Goal: Transaction & Acquisition: Book appointment/travel/reservation

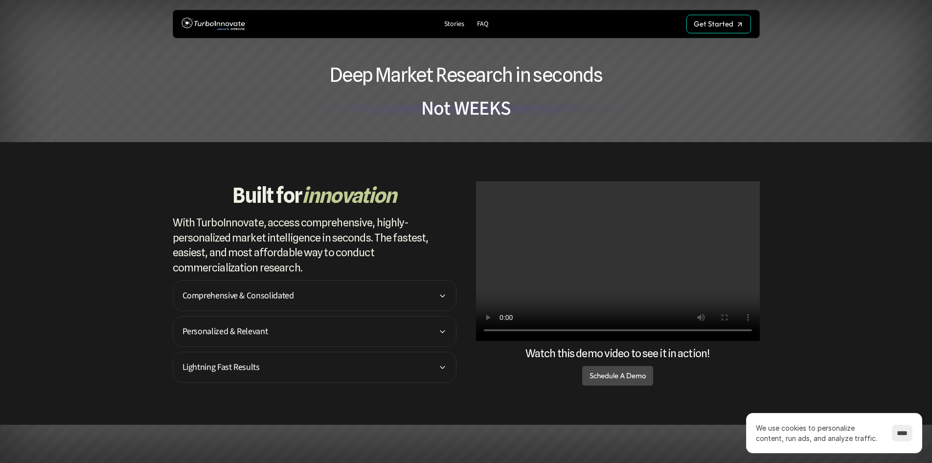
click at [393, 293] on p "Comprehensive & Consolidated" at bounding box center [311, 295] width 256 height 13
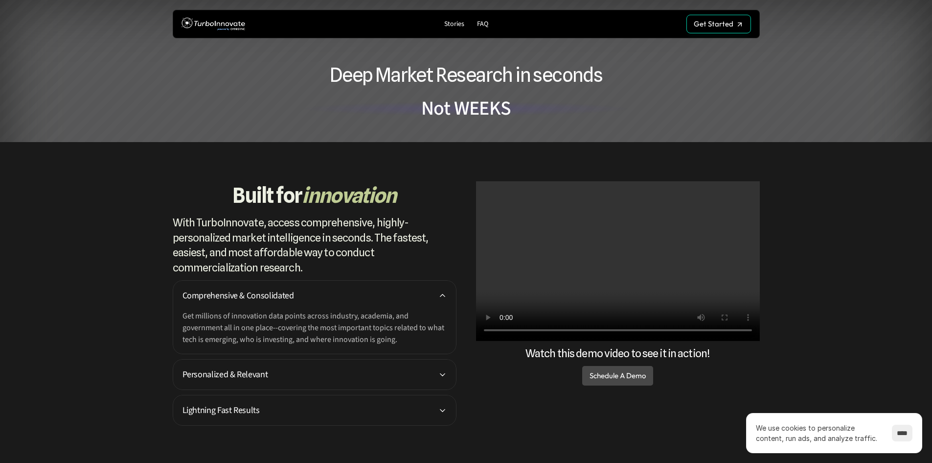
click at [393, 293] on p "Comprehensive & Consolidated" at bounding box center [311, 295] width 256 height 13
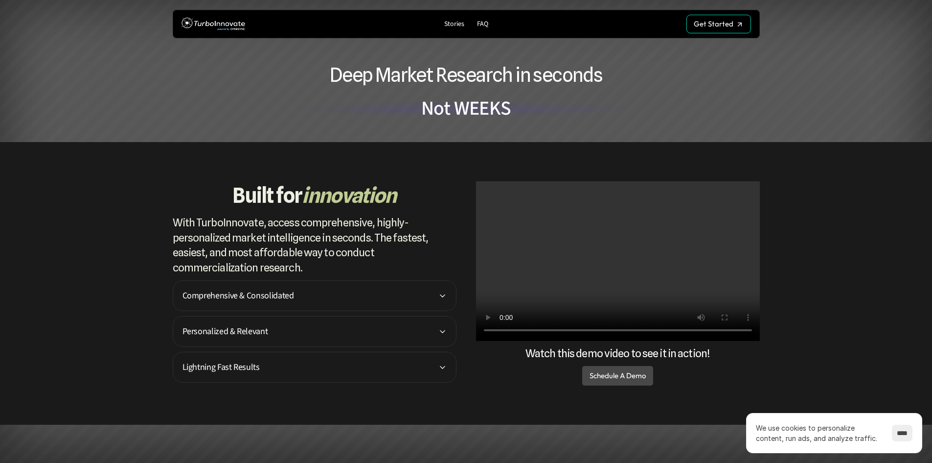
click at [394, 336] on p "Personalized & Relevant" at bounding box center [311, 331] width 256 height 13
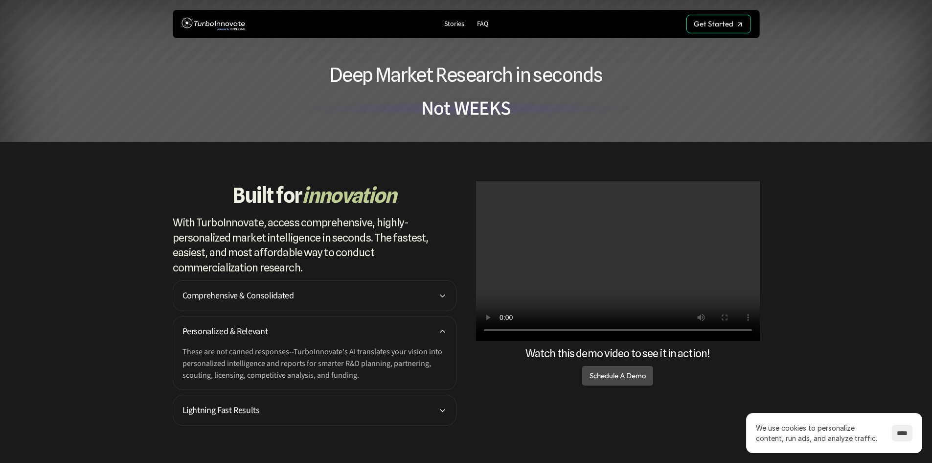
click at [394, 336] on p "Personalized & Relevant" at bounding box center [311, 331] width 256 height 13
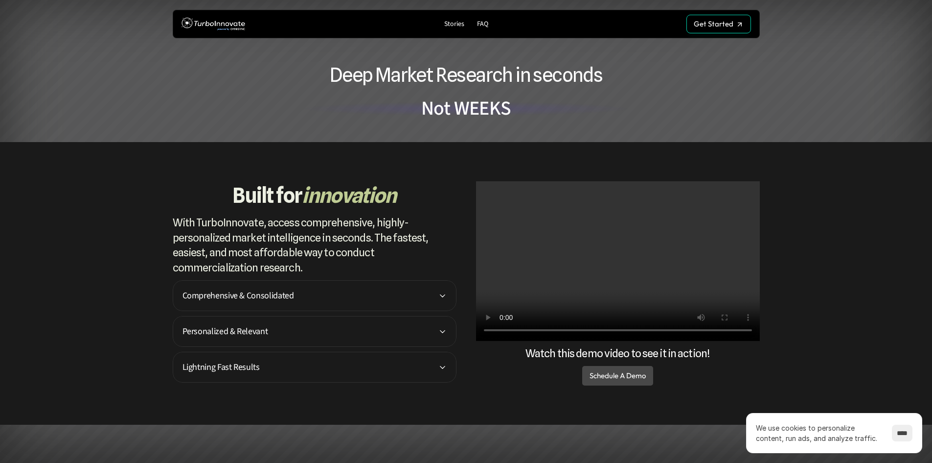
click at [398, 364] on p "Lightning Fast Results" at bounding box center [311, 366] width 256 height 13
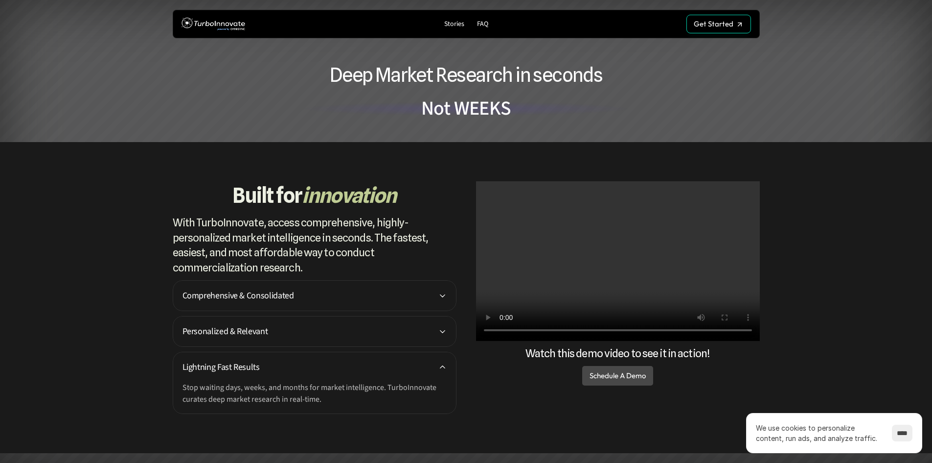
click at [398, 364] on p "Lightning Fast Results" at bounding box center [311, 366] width 256 height 13
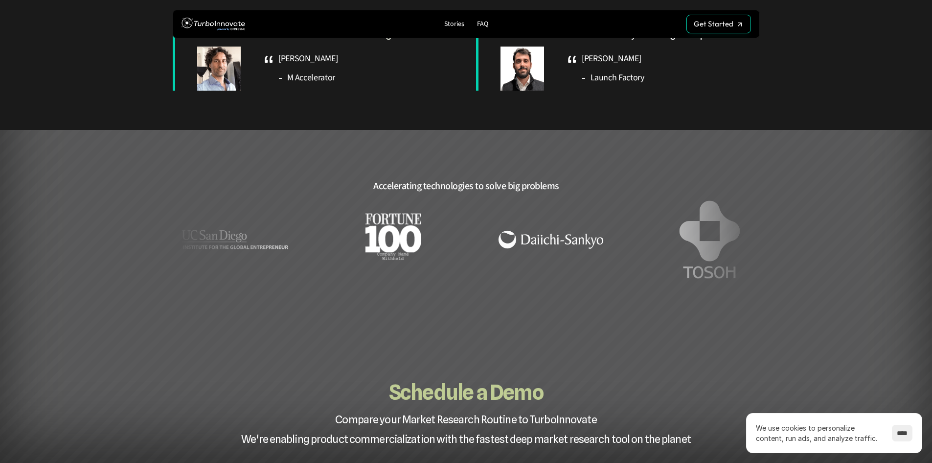
scroll to position [685, 0]
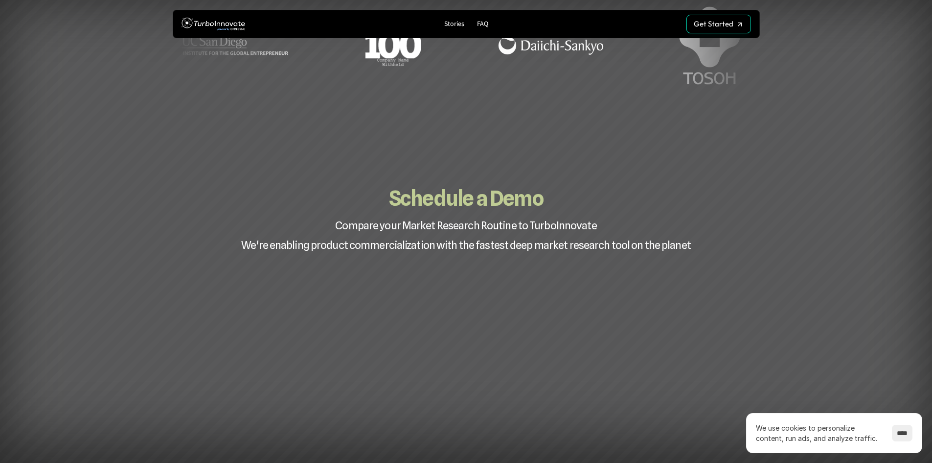
click at [763, 265] on div "Schedule a Demo Compare your Market Research Routine to TurboInnovate We're ena…" at bounding box center [466, 416] width 932 height 562
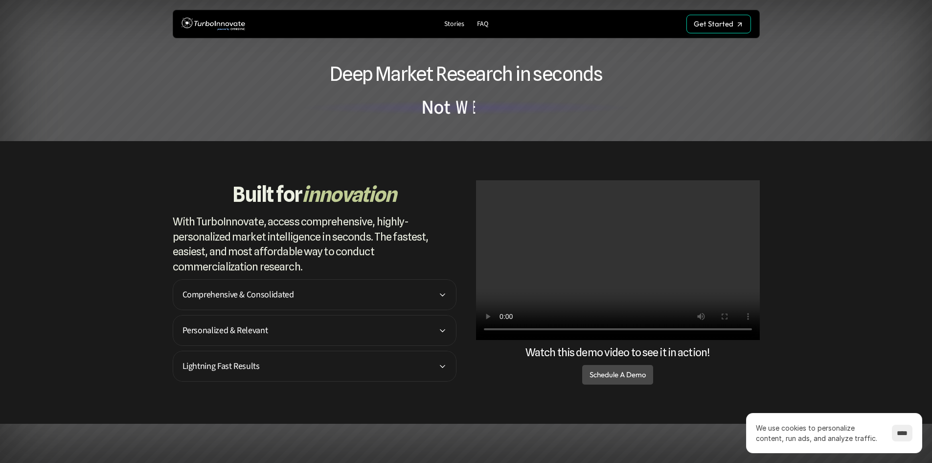
scroll to position [0, 0]
click at [601, 375] on p "Schedule A Demo" at bounding box center [618, 375] width 56 height 9
click at [642, 382] on link "Schedule A Demo" at bounding box center [617, 376] width 71 height 20
click at [637, 376] on p "Schedule A Demo" at bounding box center [618, 375] width 56 height 9
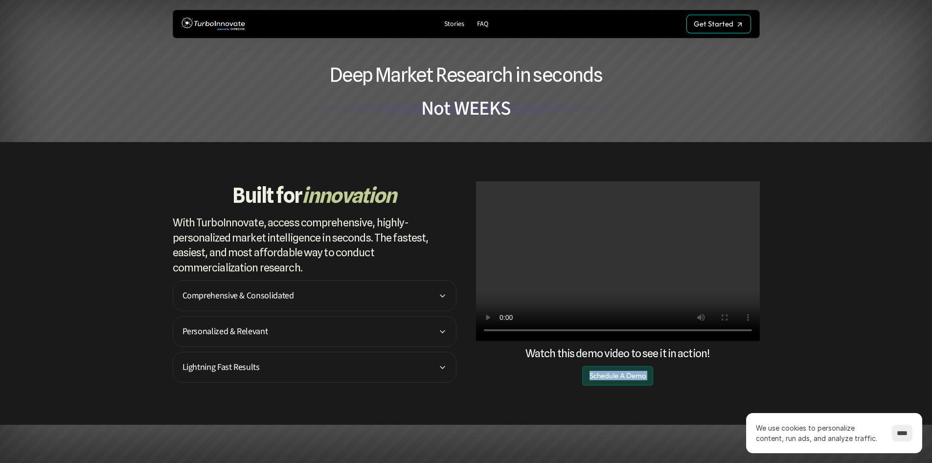
click at [637, 376] on p "Schedule A Demo" at bounding box center [618, 375] width 56 height 9
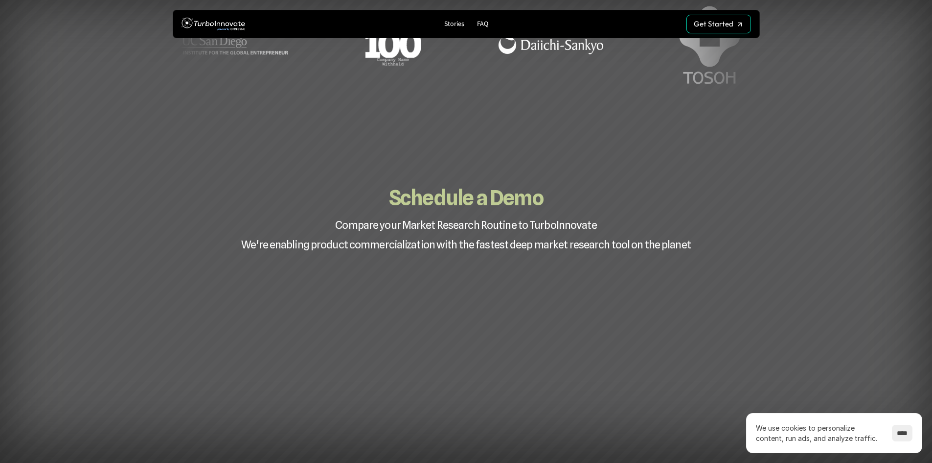
scroll to position [881, 0]
click at [750, 272] on div at bounding box center [466, 451] width 587 height 391
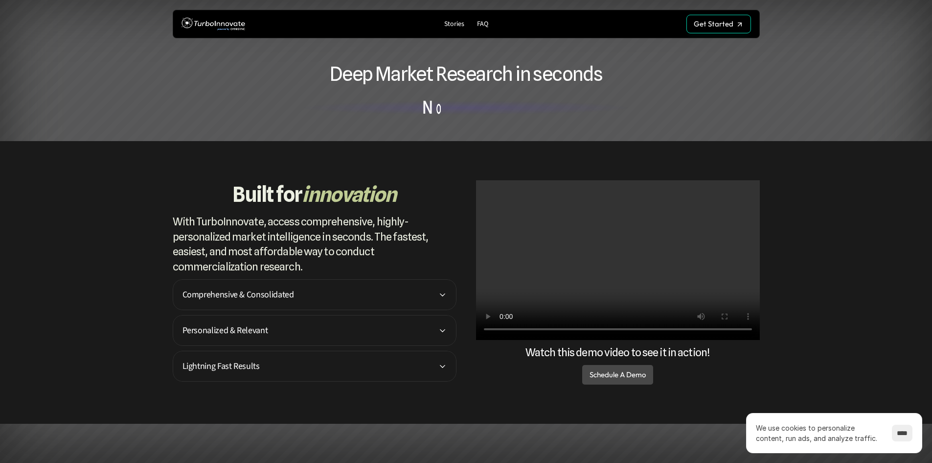
scroll to position [0, 0]
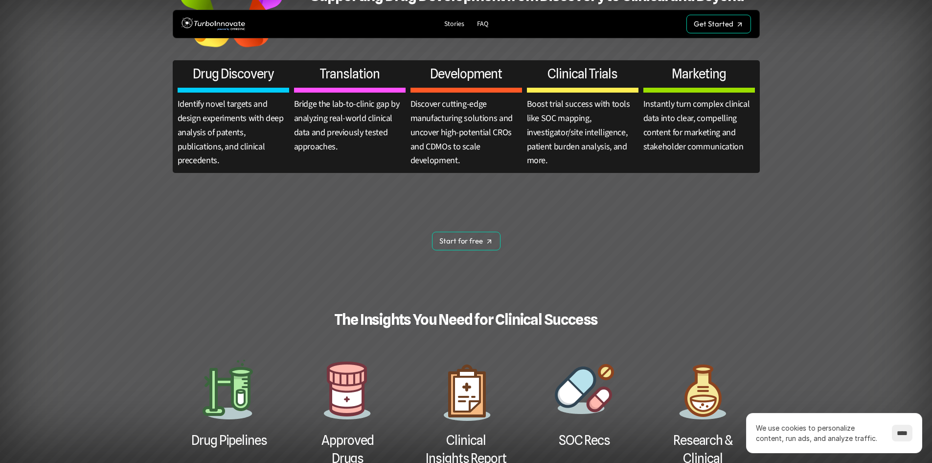
scroll to position [343, 0]
drag, startPoint x: 902, startPoint y: 434, endPoint x: 892, endPoint y: 422, distance: 15.0
click at [902, 434] on input "****" at bounding box center [902, 432] width 21 height 17
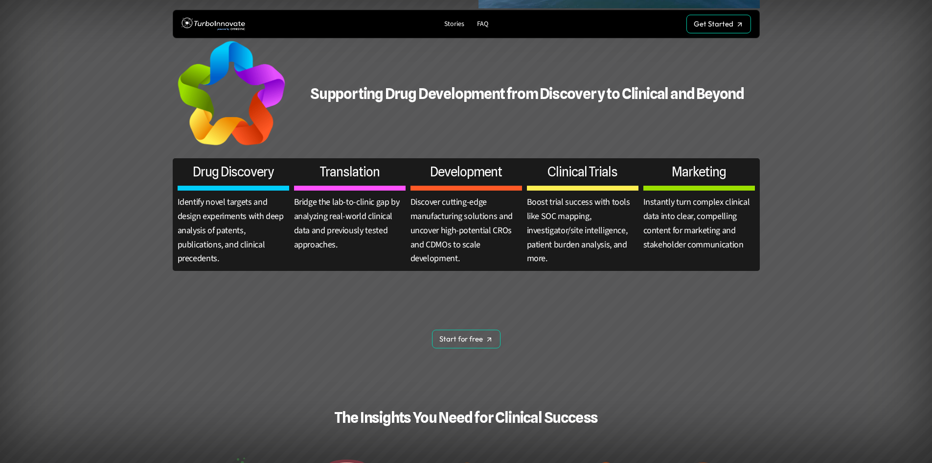
scroll to position [245, 0]
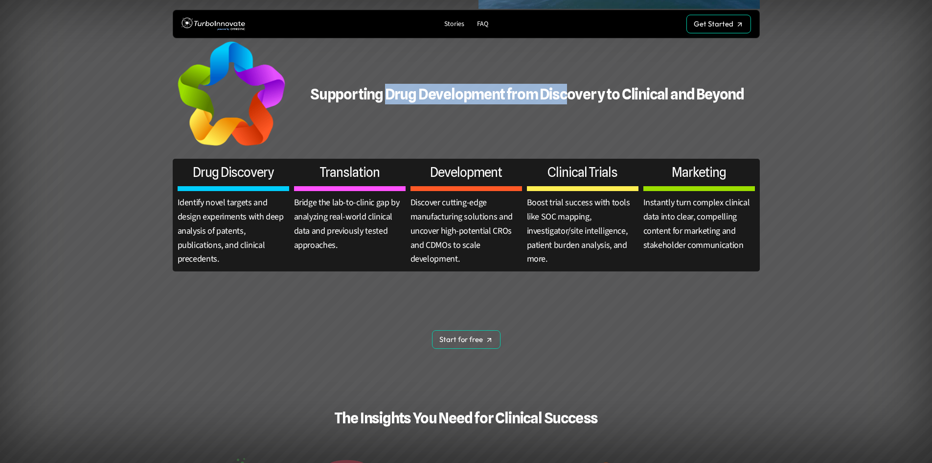
drag, startPoint x: 386, startPoint y: 90, endPoint x: 566, endPoint y: 100, distance: 180.9
click at [566, 100] on h2 "Supporting Drug Development from Discovery to Clinical and Beyond" at bounding box center [527, 94] width 465 height 21
drag, startPoint x: 450, startPoint y: 83, endPoint x: 444, endPoint y: 83, distance: 6.4
click at [450, 83] on div "Supporting Drug Development from Discovery to Clinical and Beyond" at bounding box center [466, 94] width 587 height 110
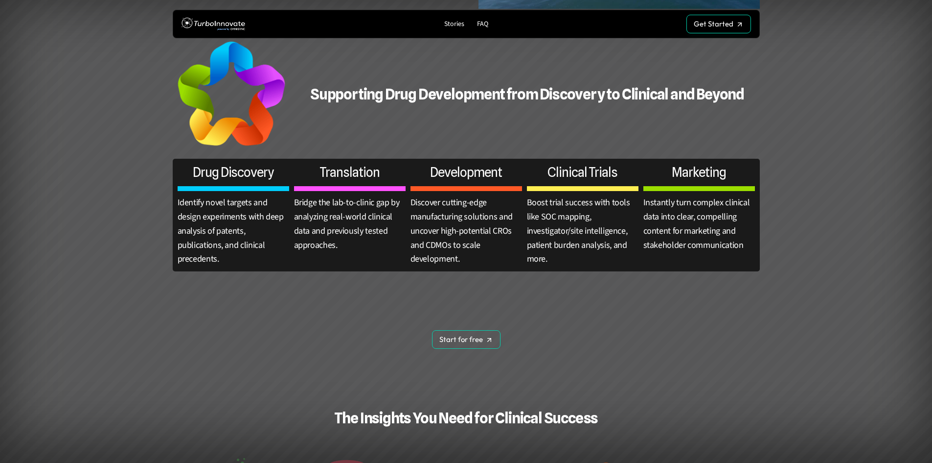
click at [364, 82] on div "Supporting Drug Development from Discovery to Clinical and Beyond" at bounding box center [466, 94] width 587 height 110
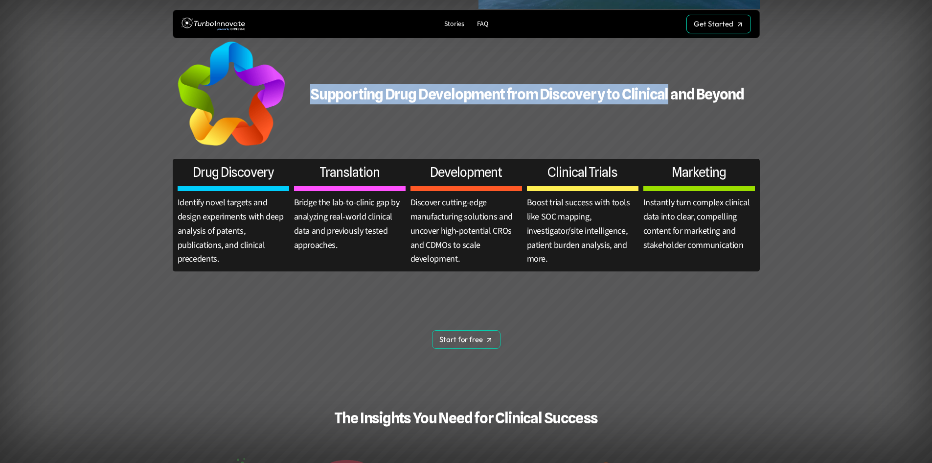
drag, startPoint x: 312, startPoint y: 91, endPoint x: 668, endPoint y: 100, distance: 355.9
click at [667, 99] on h2 "Supporting Drug Development from Discovery to Clinical and Beyond" at bounding box center [527, 94] width 465 height 21
copy h2 "Supporting Drug Development from Discovery to Clinical"
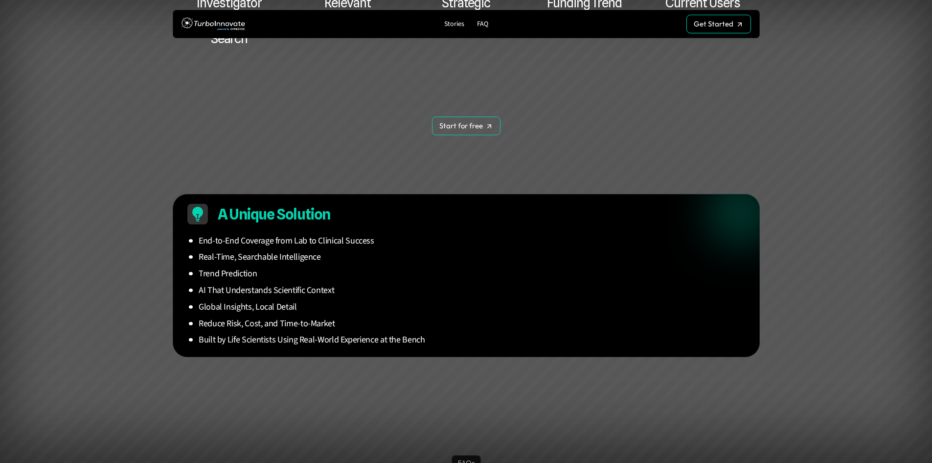
scroll to position [930, 0]
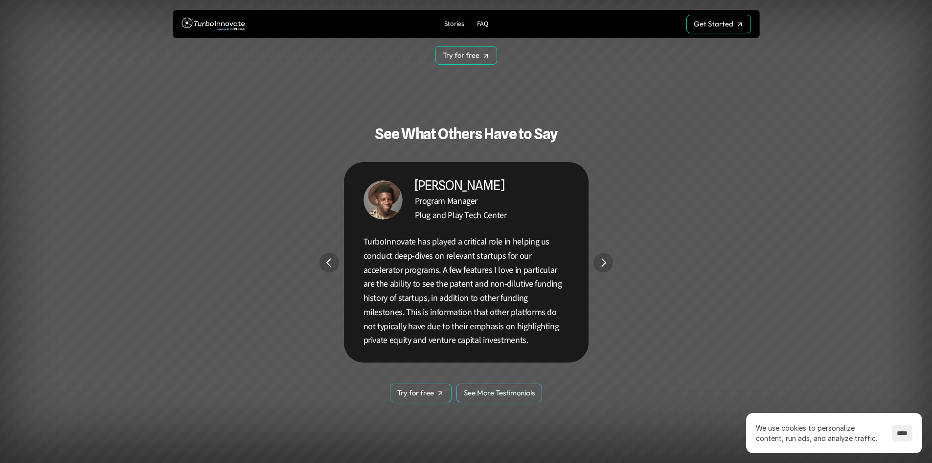
scroll to position [1273, 0]
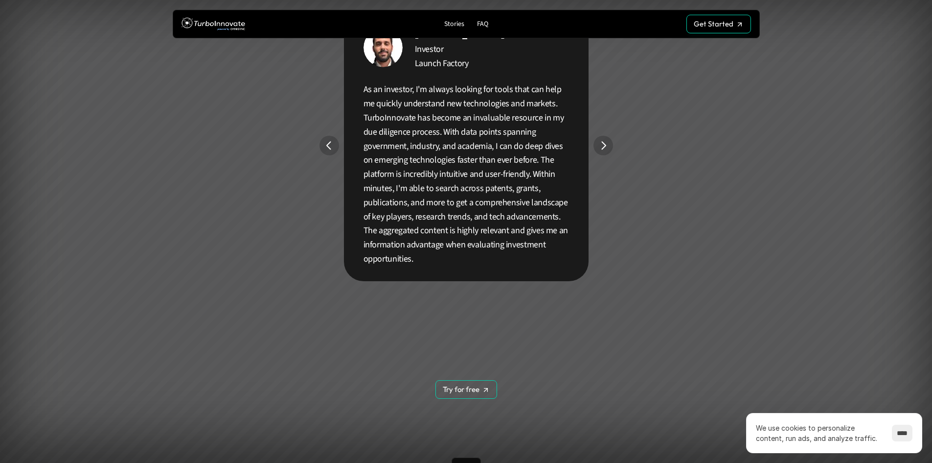
scroll to position [1360, 0]
click at [603, 144] on img "Next" at bounding box center [604, 147] width 20 height 20
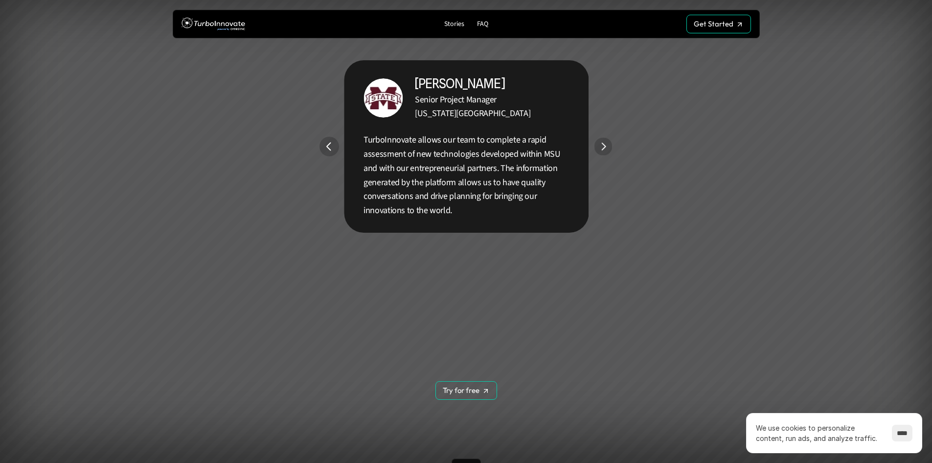
click at [603, 144] on img "Next" at bounding box center [603, 147] width 18 height 18
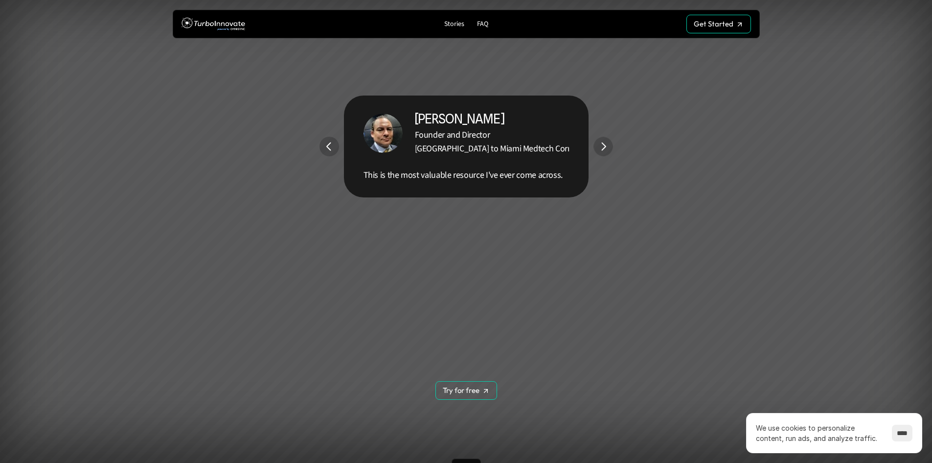
click at [603, 144] on img "Next" at bounding box center [603, 146] width 19 height 19
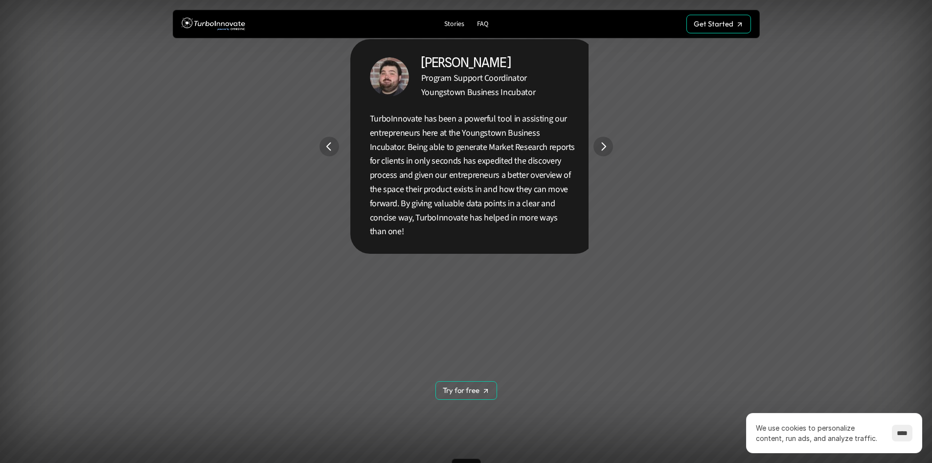
click at [603, 144] on img "Next" at bounding box center [604, 147] width 20 height 20
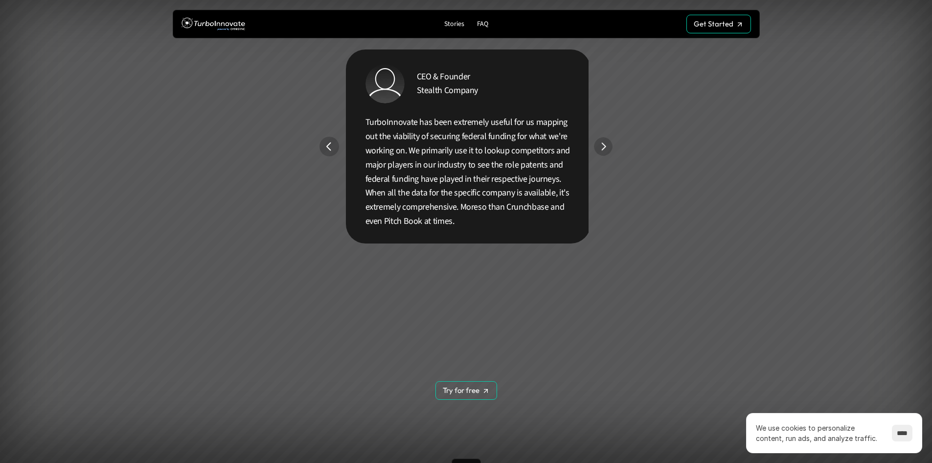
click at [603, 144] on img "Next" at bounding box center [603, 147] width 18 height 18
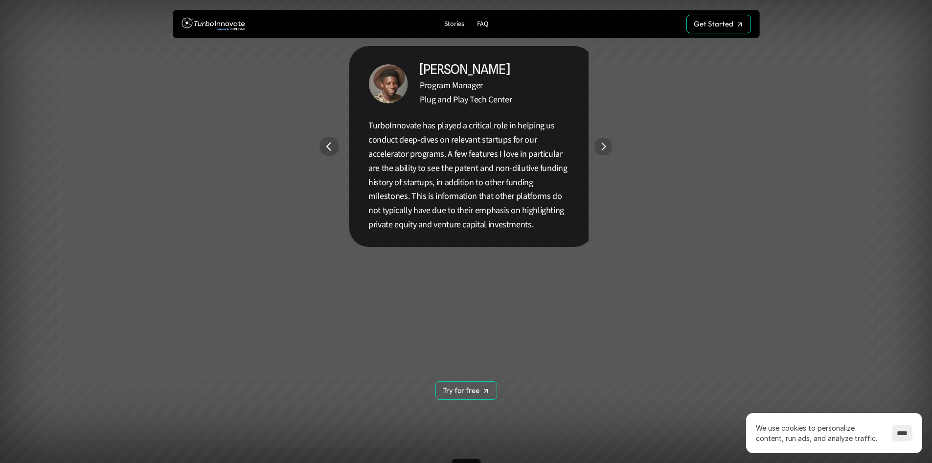
click at [603, 144] on img "Next" at bounding box center [603, 147] width 18 height 18
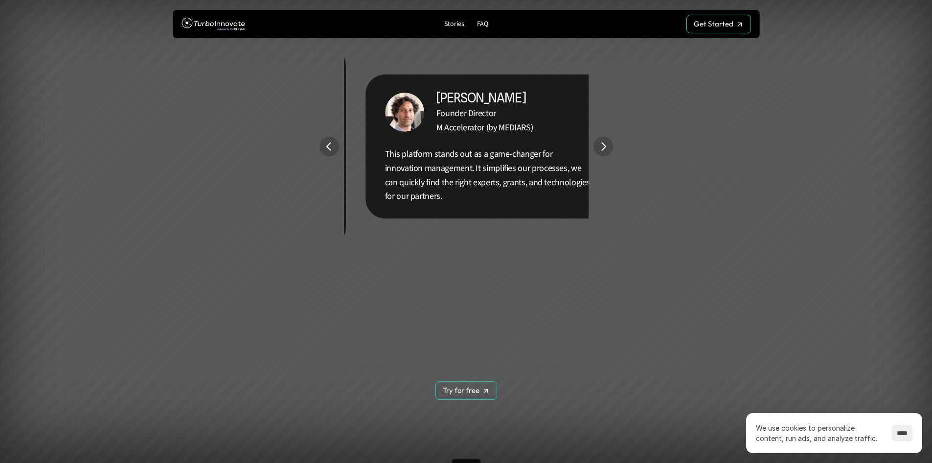
click at [603, 144] on img "Next" at bounding box center [604, 147] width 20 height 20
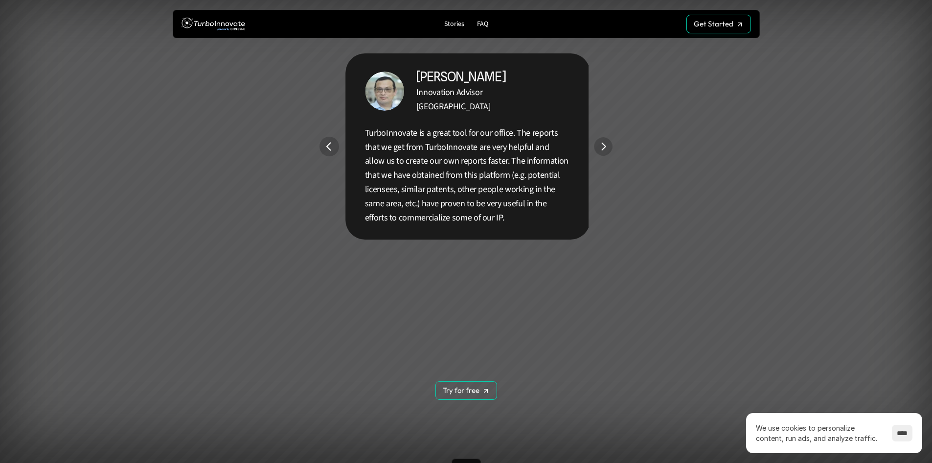
click at [603, 144] on img "Next" at bounding box center [603, 147] width 18 height 18
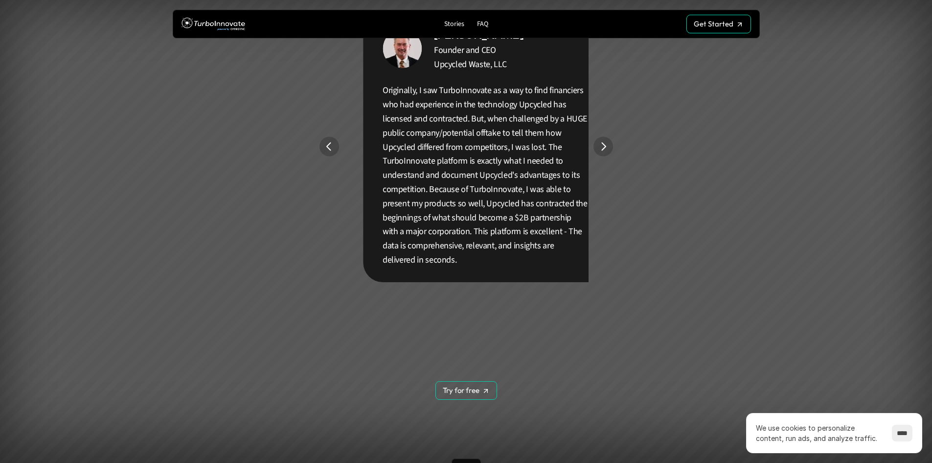
click at [603, 144] on img "Next" at bounding box center [604, 147] width 20 height 20
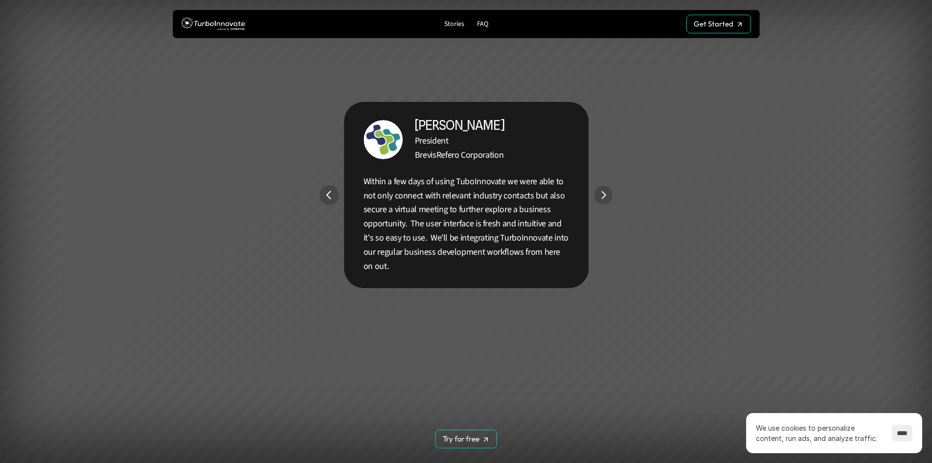
scroll to position [1311, 0]
click at [603, 190] on img "Next" at bounding box center [603, 195] width 19 height 19
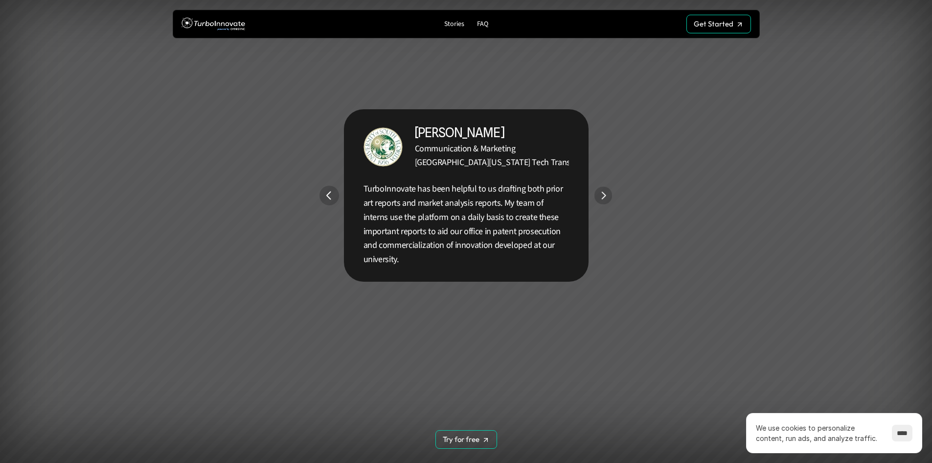
click at [607, 193] on img "Next" at bounding box center [603, 195] width 18 height 18
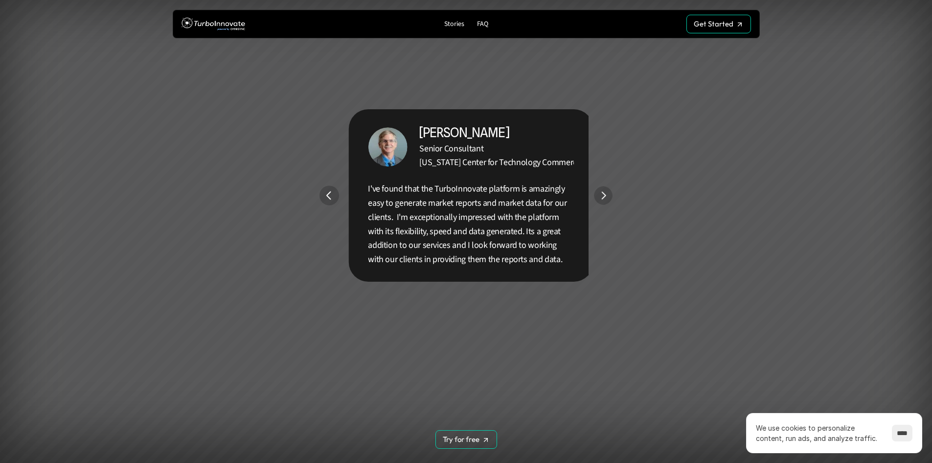
click at [607, 193] on img "Next" at bounding box center [603, 195] width 18 height 18
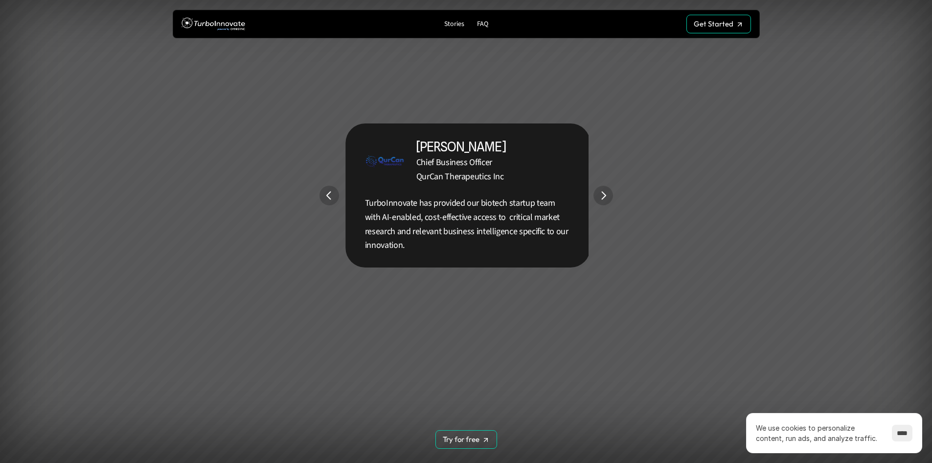
click at [607, 193] on img "Next" at bounding box center [604, 196] width 20 height 20
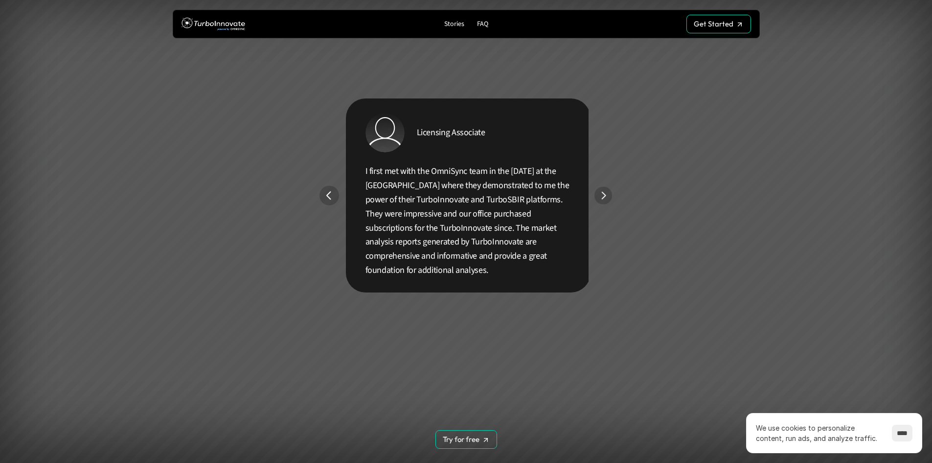
click at [607, 193] on img "Next" at bounding box center [603, 195] width 18 height 18
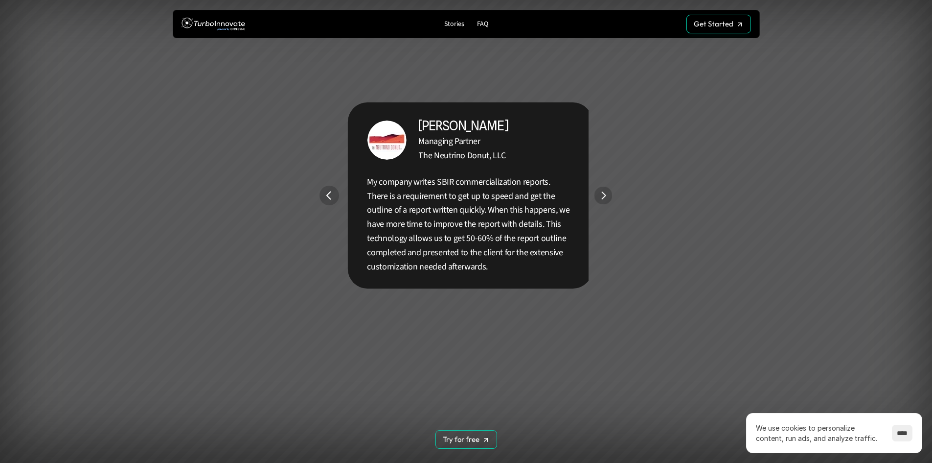
click at [607, 193] on img "Next" at bounding box center [603, 195] width 18 height 18
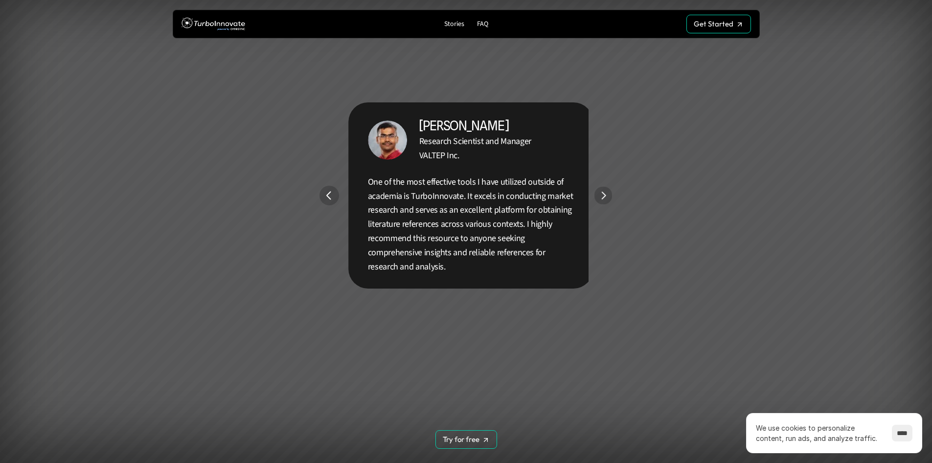
click at [607, 193] on img "Next" at bounding box center [603, 195] width 18 height 18
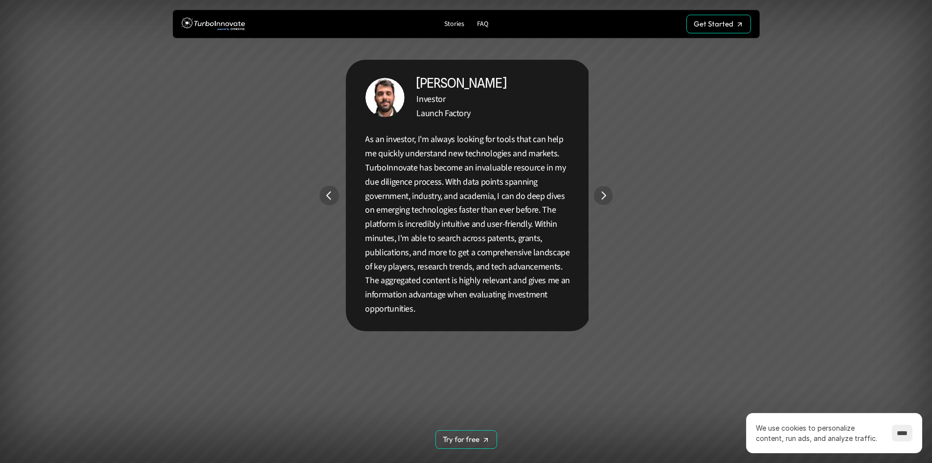
click at [607, 193] on img "Next" at bounding box center [603, 195] width 19 height 19
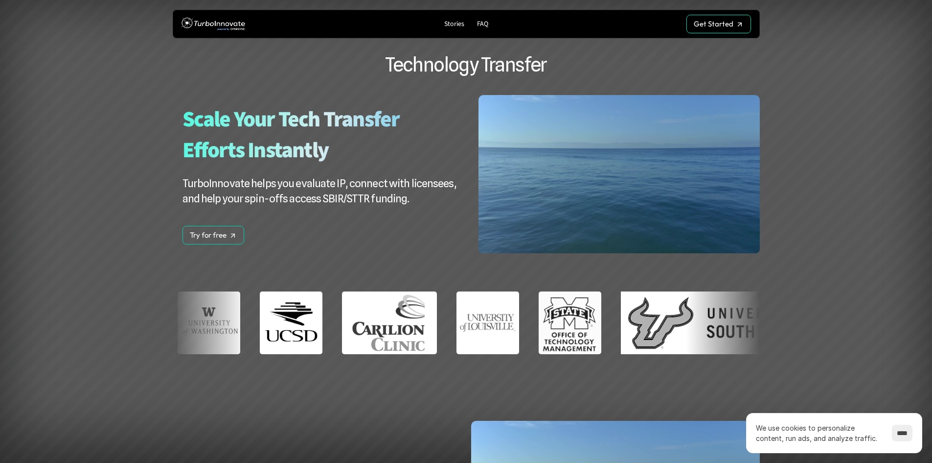
scroll to position [0, 0]
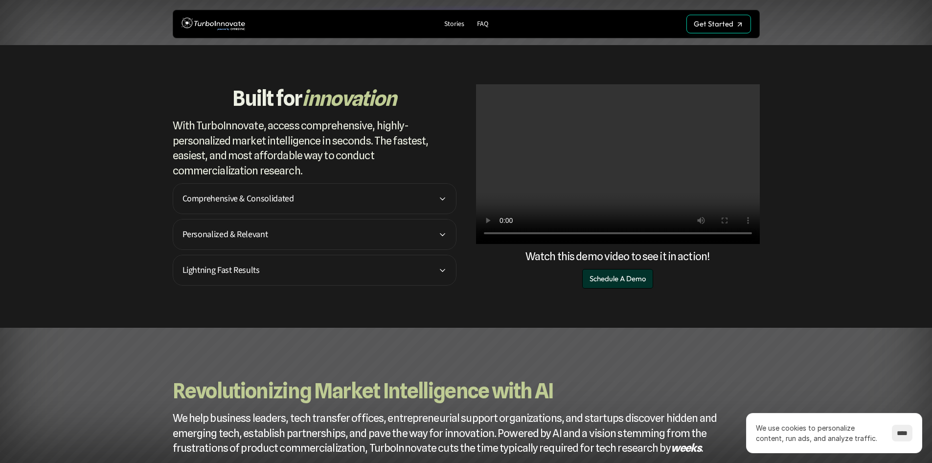
scroll to position [96, 0]
click at [281, 199] on p "Comprehensive & Consolidated" at bounding box center [311, 198] width 256 height 13
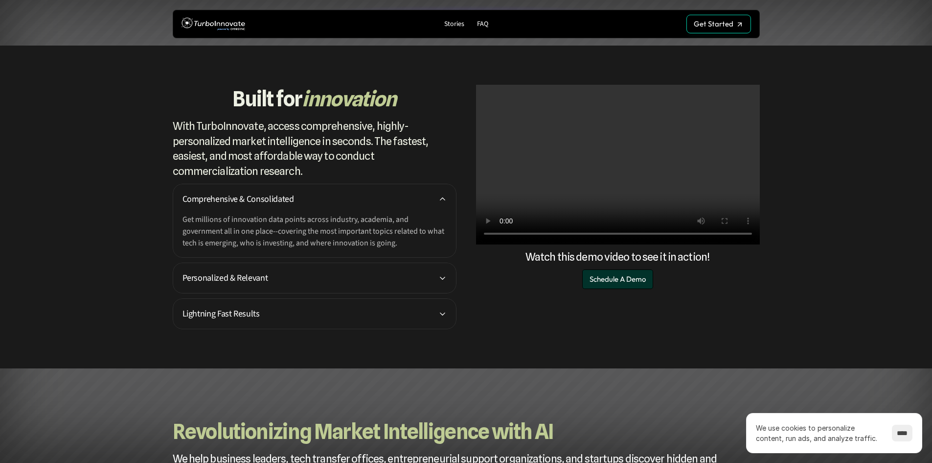
click at [281, 199] on p "Comprehensive & Consolidated" at bounding box center [311, 198] width 256 height 13
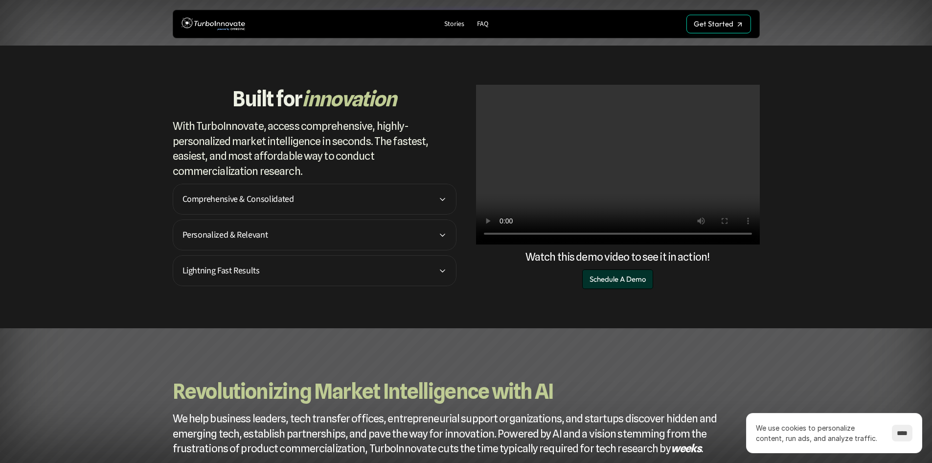
click at [277, 272] on p "Lightning Fast Results" at bounding box center [311, 270] width 256 height 13
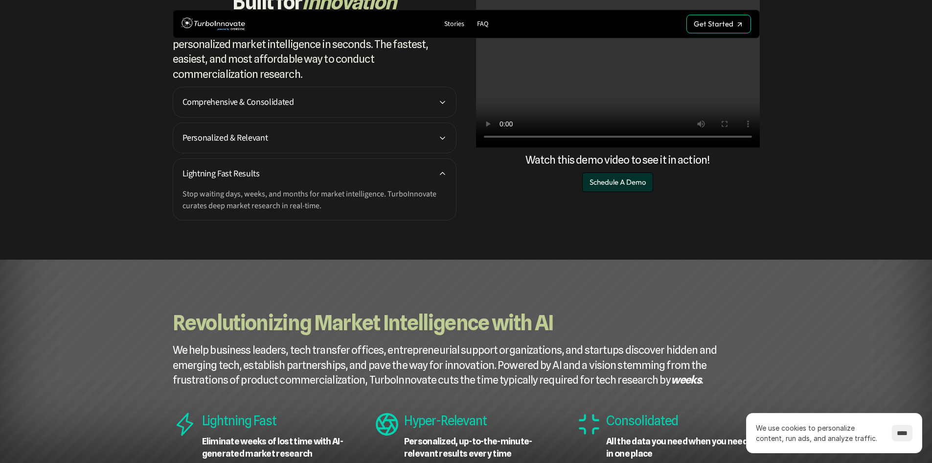
scroll to position [194, 0]
click at [286, 198] on p "Stop waiting days, weeks, and months for market intelligence. TurboInnovate cur…" at bounding box center [315, 198] width 264 height 23
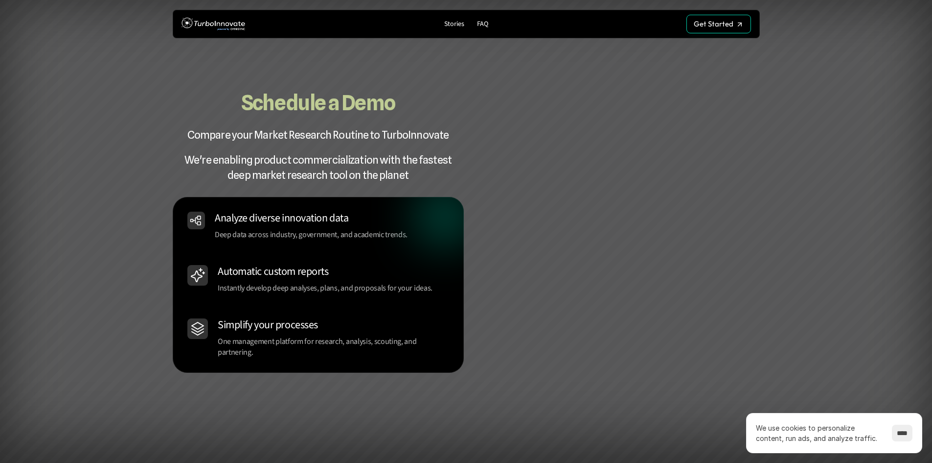
scroll to position [979, 0]
click at [878, 85] on div at bounding box center [466, 221] width 932 height 443
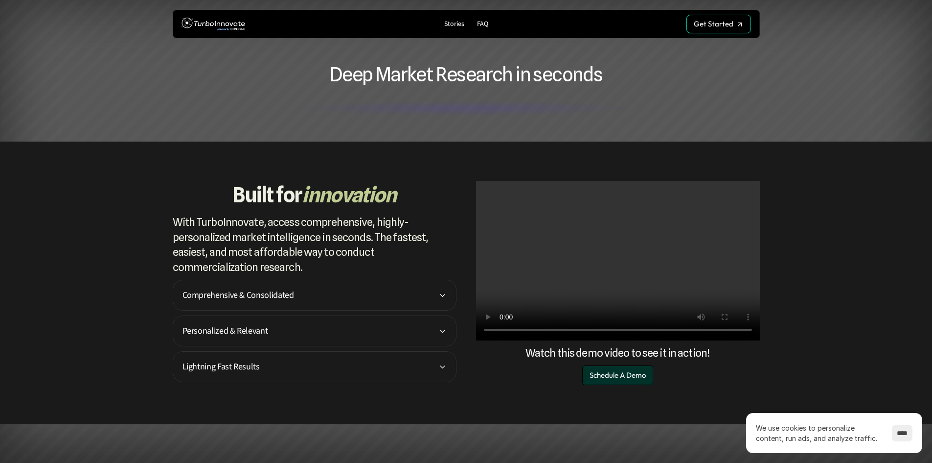
scroll to position [0, 0]
click at [393, 276] on div "Built for innovation With TurboInnovate, access comprehensive, highly-personali…" at bounding box center [315, 281] width 284 height 201
click at [389, 287] on div "Comprehensive & Consolidated" at bounding box center [315, 295] width 284 height 31
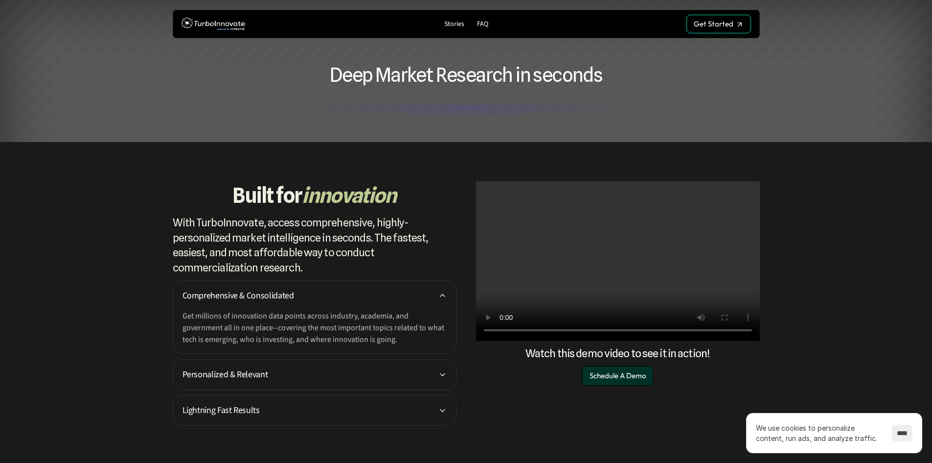
click at [391, 368] on p "Personalized & Relevant" at bounding box center [311, 374] width 256 height 13
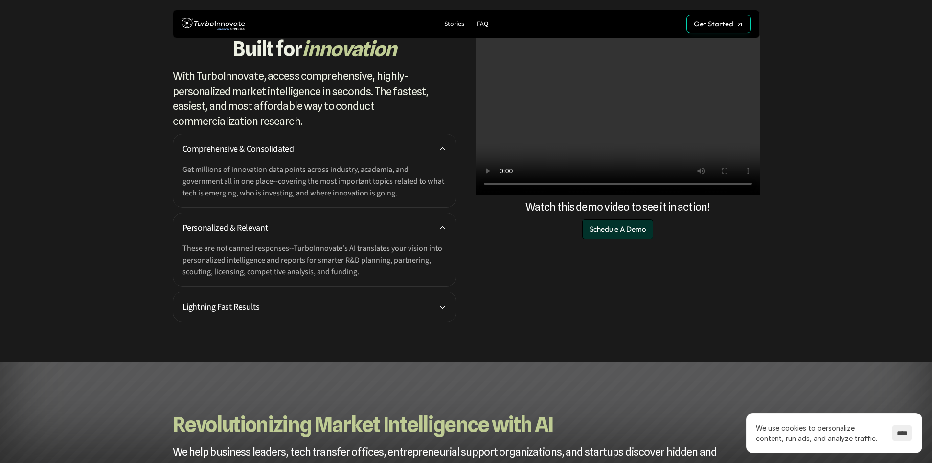
scroll to position [147, 0]
click at [348, 305] on p "Lightning Fast Results" at bounding box center [311, 306] width 256 height 13
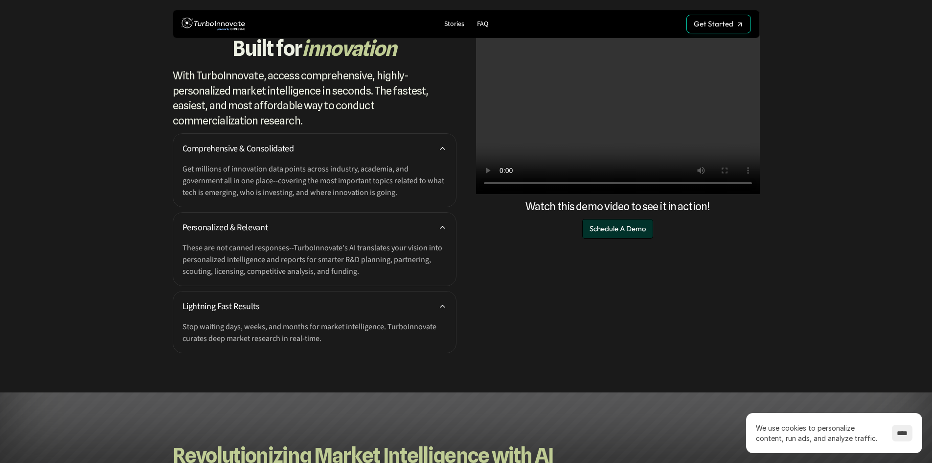
click at [381, 321] on p "Stop waiting days, weeks, and months for market intelligence. TurboInnovate cur…" at bounding box center [315, 332] width 264 height 23
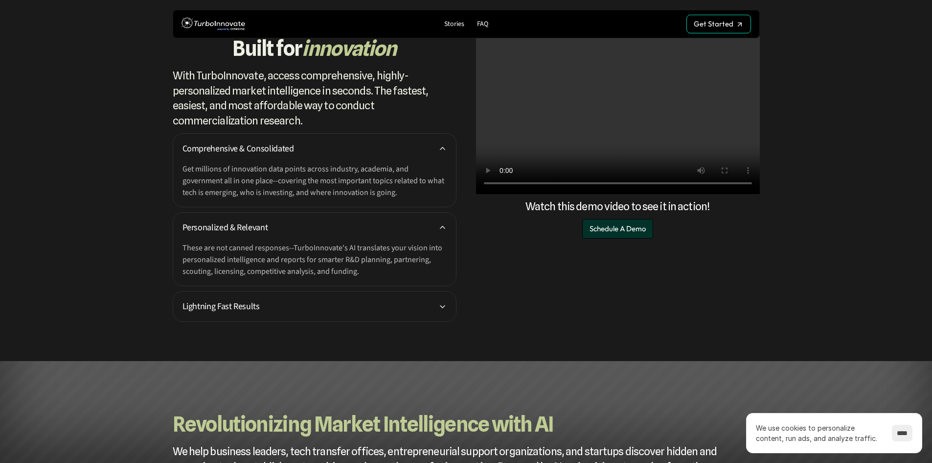
click at [388, 243] on p "These are not canned responses--TurboInnovate's AI translates your vision into …" at bounding box center [315, 259] width 264 height 35
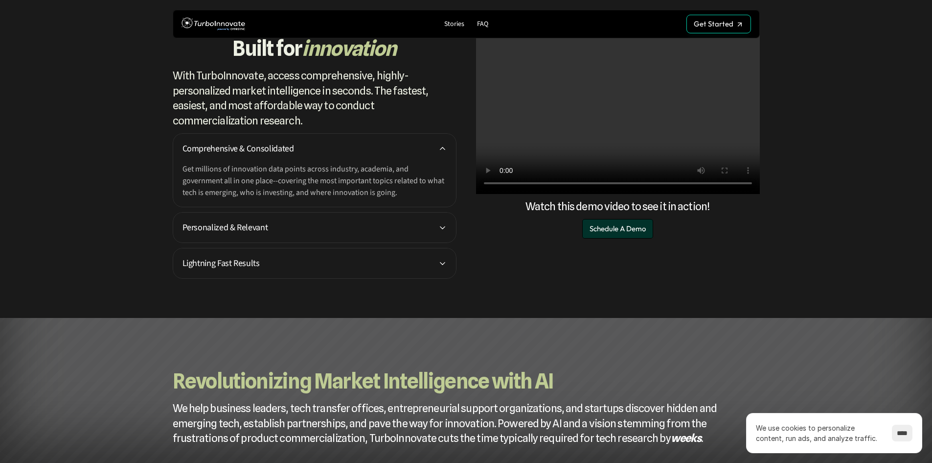
click at [406, 142] on p "Comprehensive & Consolidated" at bounding box center [311, 148] width 256 height 13
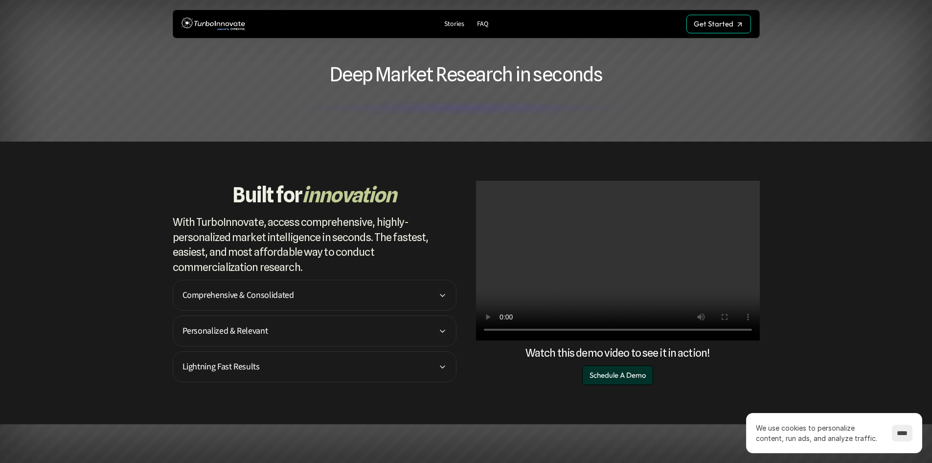
scroll to position [0, 0]
click at [782, 359] on div "Built for innovation With TurboInnovate, access comprehensive, highly-personali…" at bounding box center [466, 283] width 932 height 282
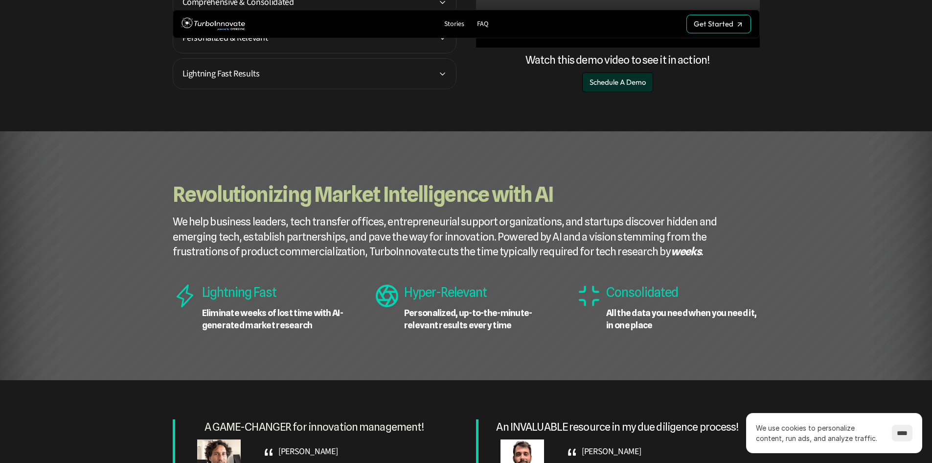
scroll to position [294, 0]
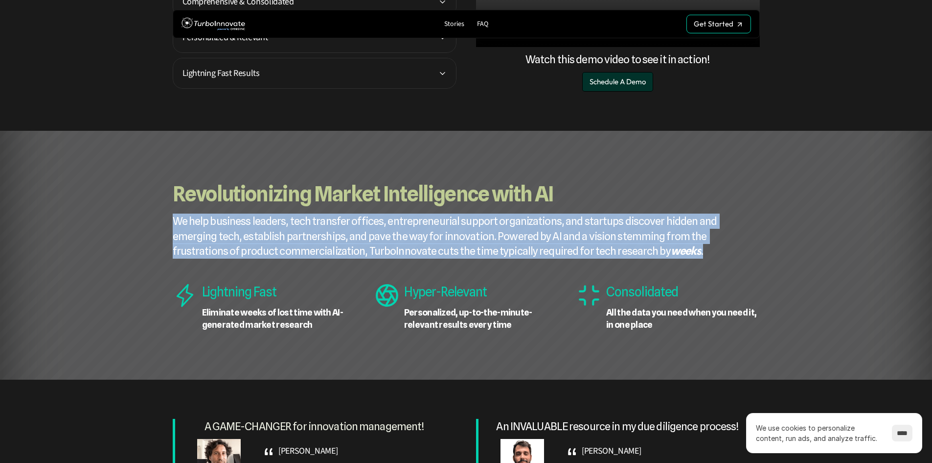
drag, startPoint x: 173, startPoint y: 217, endPoint x: 628, endPoint y: 250, distance: 456.9
click at [628, 250] on p "We help business leaders, tech transfer offices, entrepreneurial support organi…" at bounding box center [466, 235] width 587 height 45
copy p "We help business leaders, tech transfer offices, entrepreneurial support organi…"
click at [72, 234] on div "Revolutionizing Market Intelligence with AI We help business leaders, tech tran…" at bounding box center [466, 255] width 932 height 249
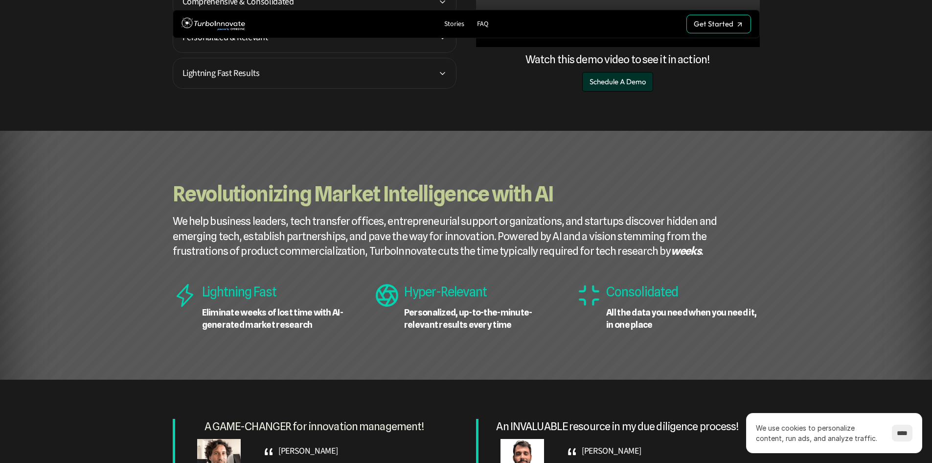
click at [111, 143] on div "Revolutionizing Market Intelligence with AI We help business leaders, tech tran…" at bounding box center [466, 255] width 932 height 249
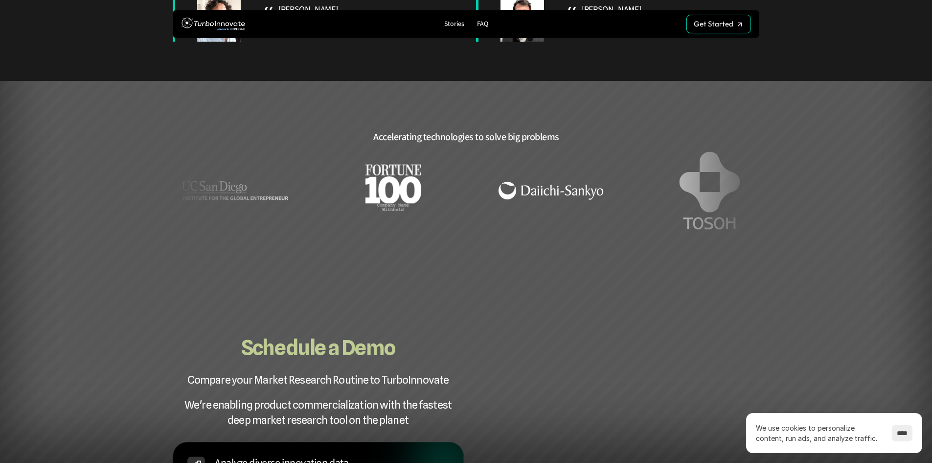
scroll to position [734, 0]
click at [842, 252] on div at bounding box center [466, 221] width 932 height 443
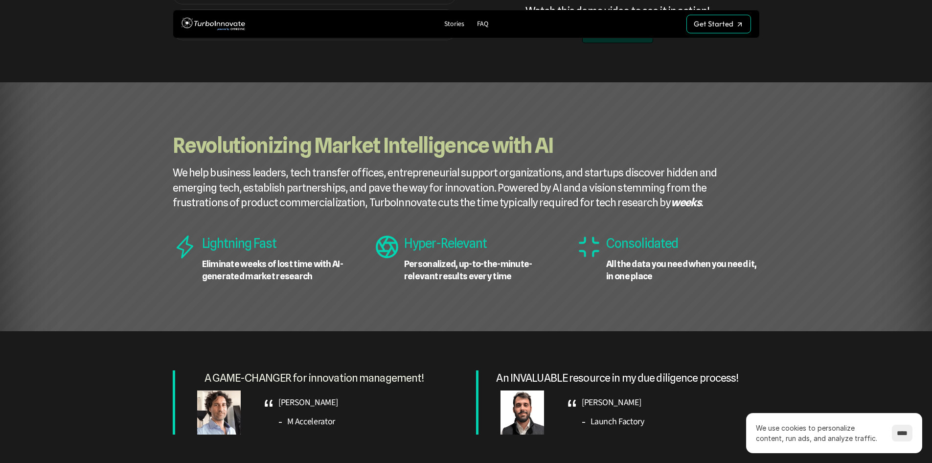
scroll to position [343, 0]
click at [111, 233] on div "Revolutionizing Market Intelligence with AI We help business leaders, tech tran…" at bounding box center [466, 206] width 932 height 249
click at [122, 197] on div "Revolutionizing Market Intelligence with AI We help business leaders, tech tran…" at bounding box center [466, 206] width 932 height 249
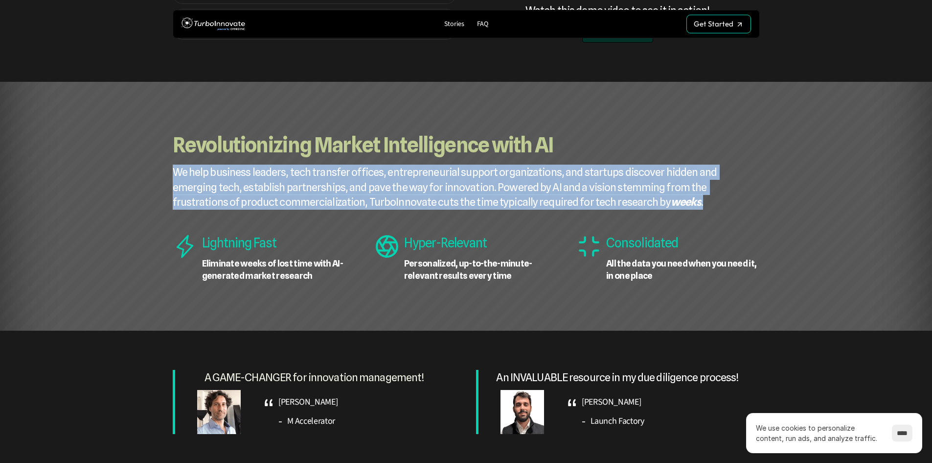
drag, startPoint x: 176, startPoint y: 173, endPoint x: 600, endPoint y: 198, distance: 424.1
click at [600, 198] on p "We help business leaders, tech transfer offices, entrepreneurial support organi…" at bounding box center [466, 186] width 587 height 45
copy p "We help business leaders, tech transfer offices, entrepreneurial support organi…"
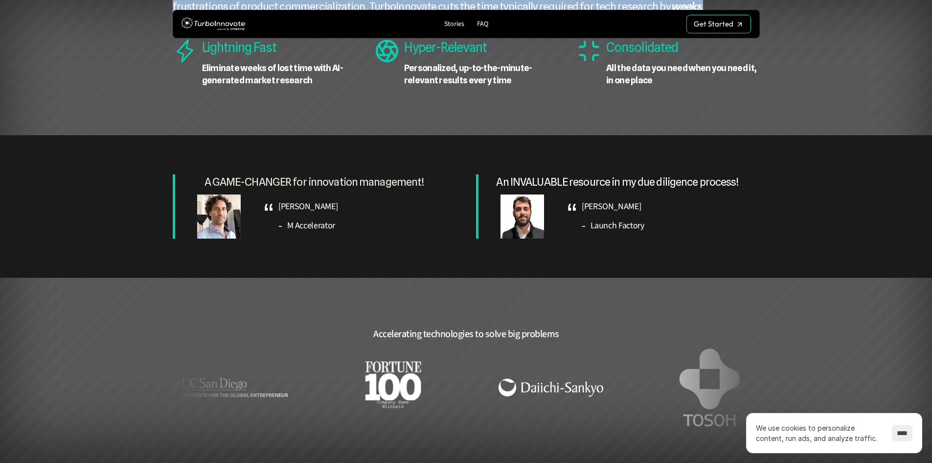
scroll to position [538, 0]
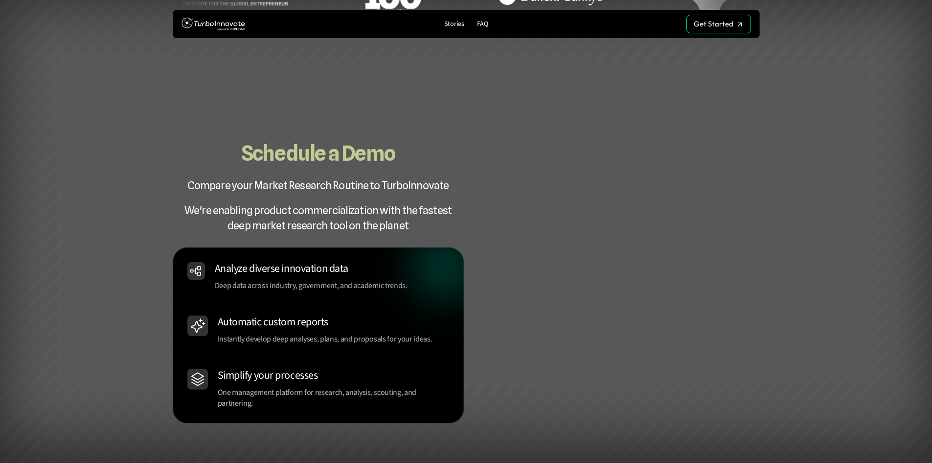
scroll to position [928, 0]
click at [840, 225] on div at bounding box center [466, 221] width 932 height 443
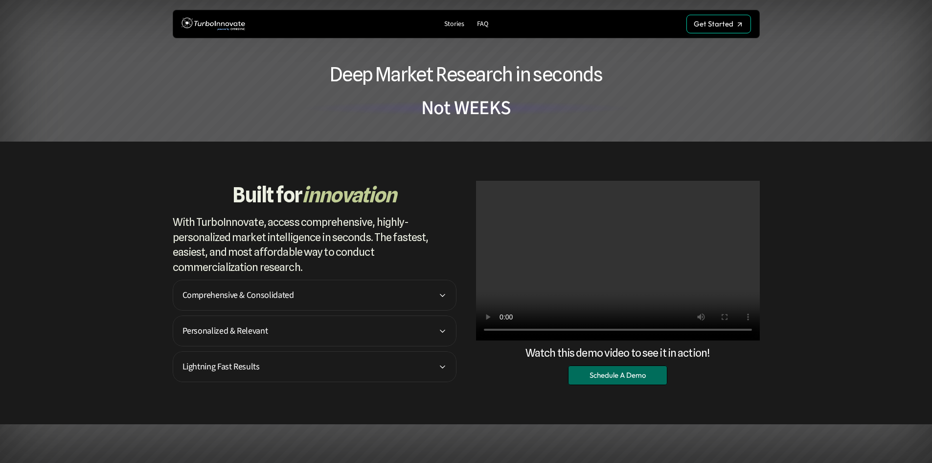
scroll to position [0, 0]
click at [844, 260] on div "Built for innovation With TurboInnovate, access comprehensive, highly-personali…" at bounding box center [466, 283] width 932 height 282
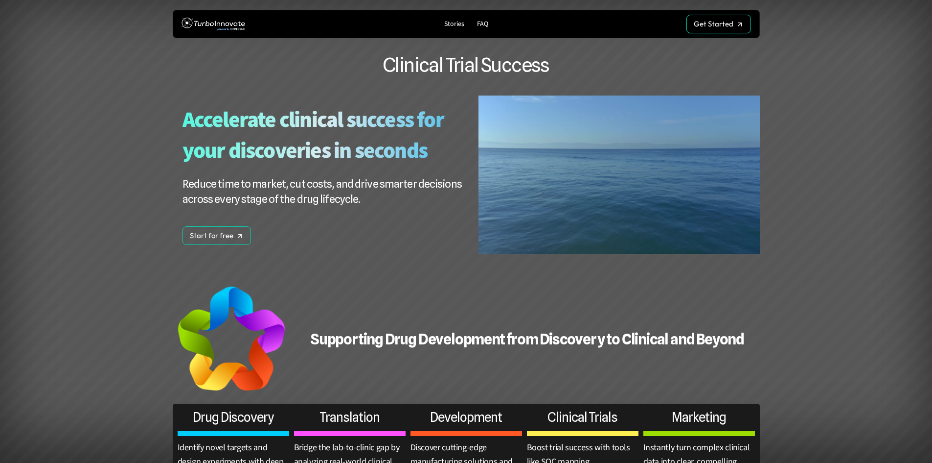
scroll to position [930, 0]
